Goal: Navigation & Orientation: Find specific page/section

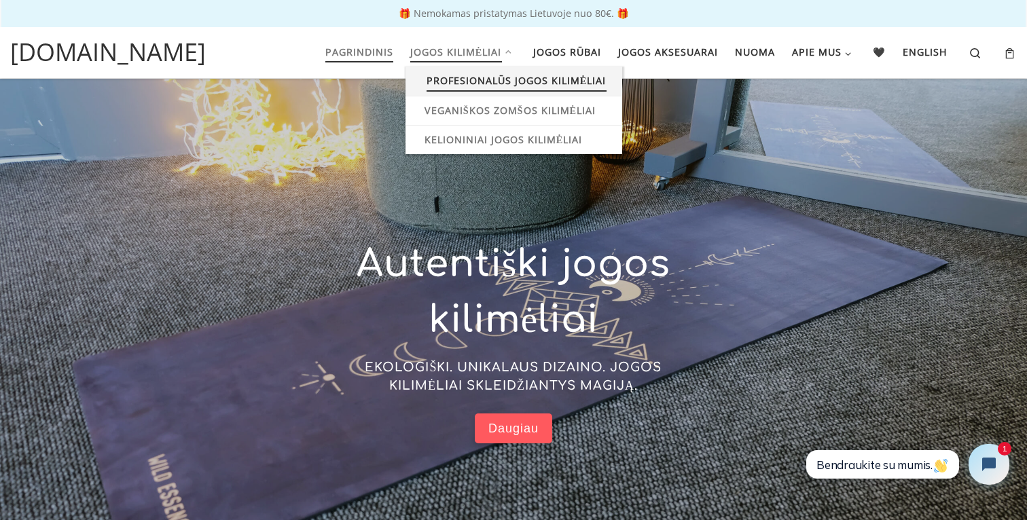
click at [502, 69] on span "Profesionalūs jogos kilimėliai" at bounding box center [517, 79] width 180 height 25
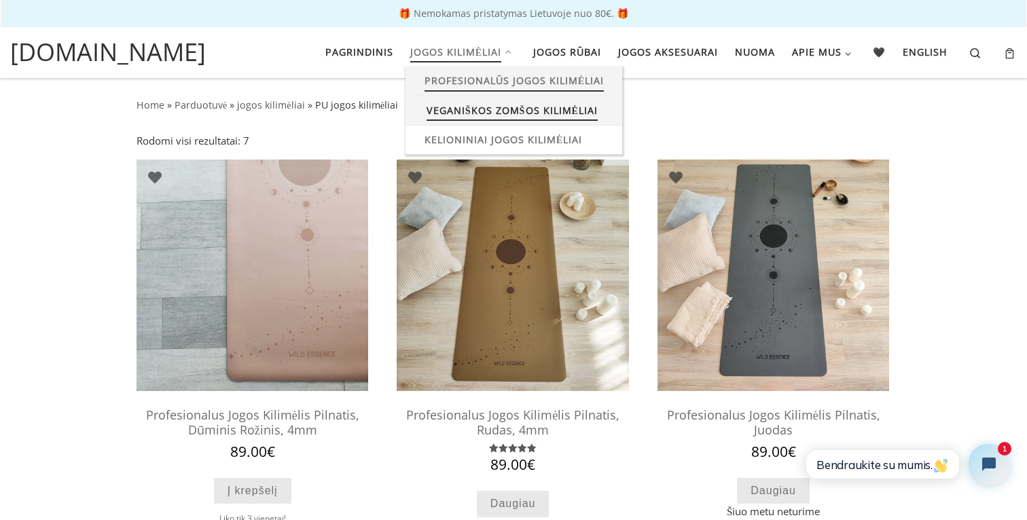
click at [483, 111] on span "Veganiškos zomšos kilimėliai" at bounding box center [512, 108] width 171 height 25
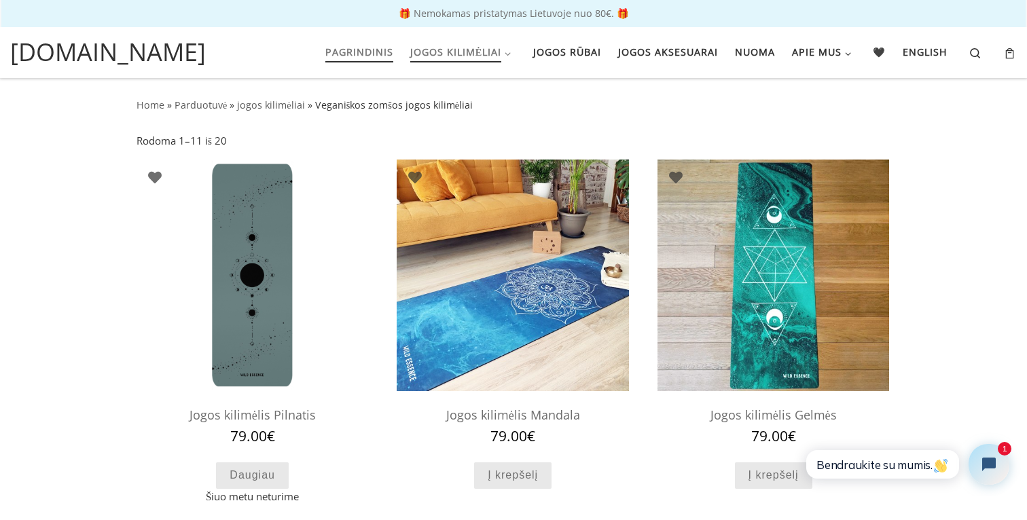
click at [348, 62] on span "Pagrindinis" at bounding box center [359, 50] width 68 height 25
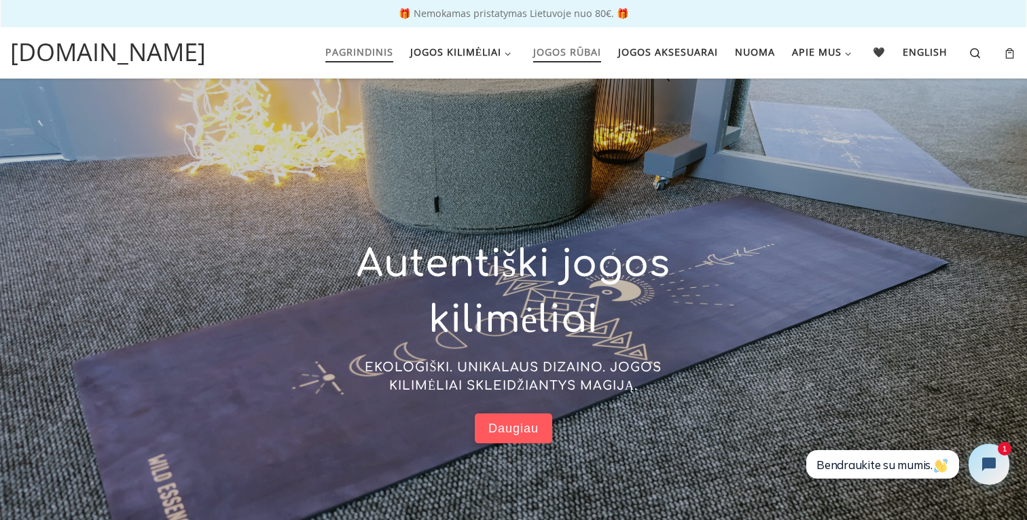
click at [582, 46] on span "Jogos rūbai" at bounding box center [567, 50] width 68 height 25
